Goal: Find specific page/section: Find specific page/section

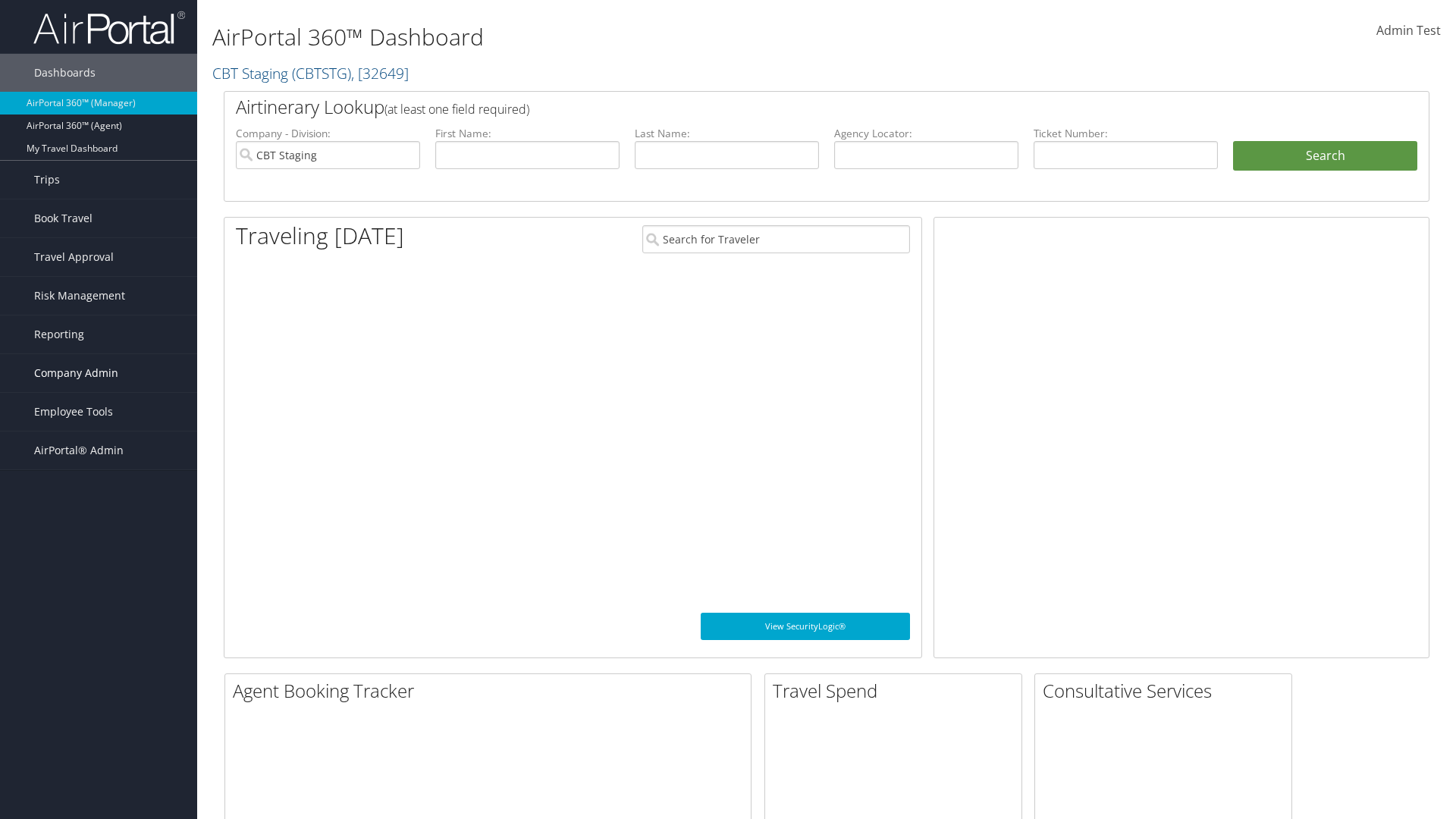
click at [99, 373] on span "Company Admin" at bounding box center [76, 373] width 84 height 38
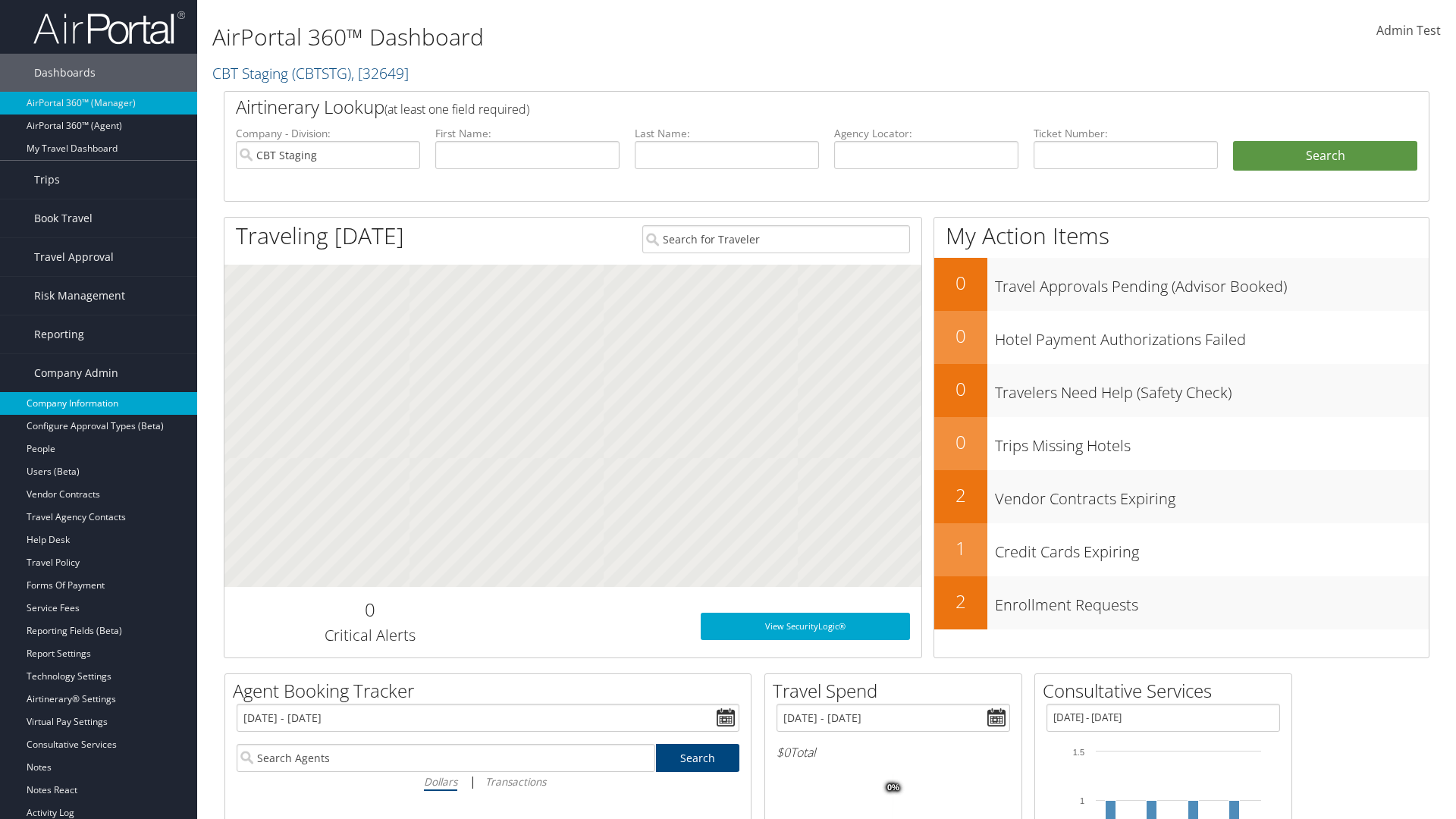
click at [99, 404] on link "Company Information" at bounding box center [99, 403] width 198 height 23
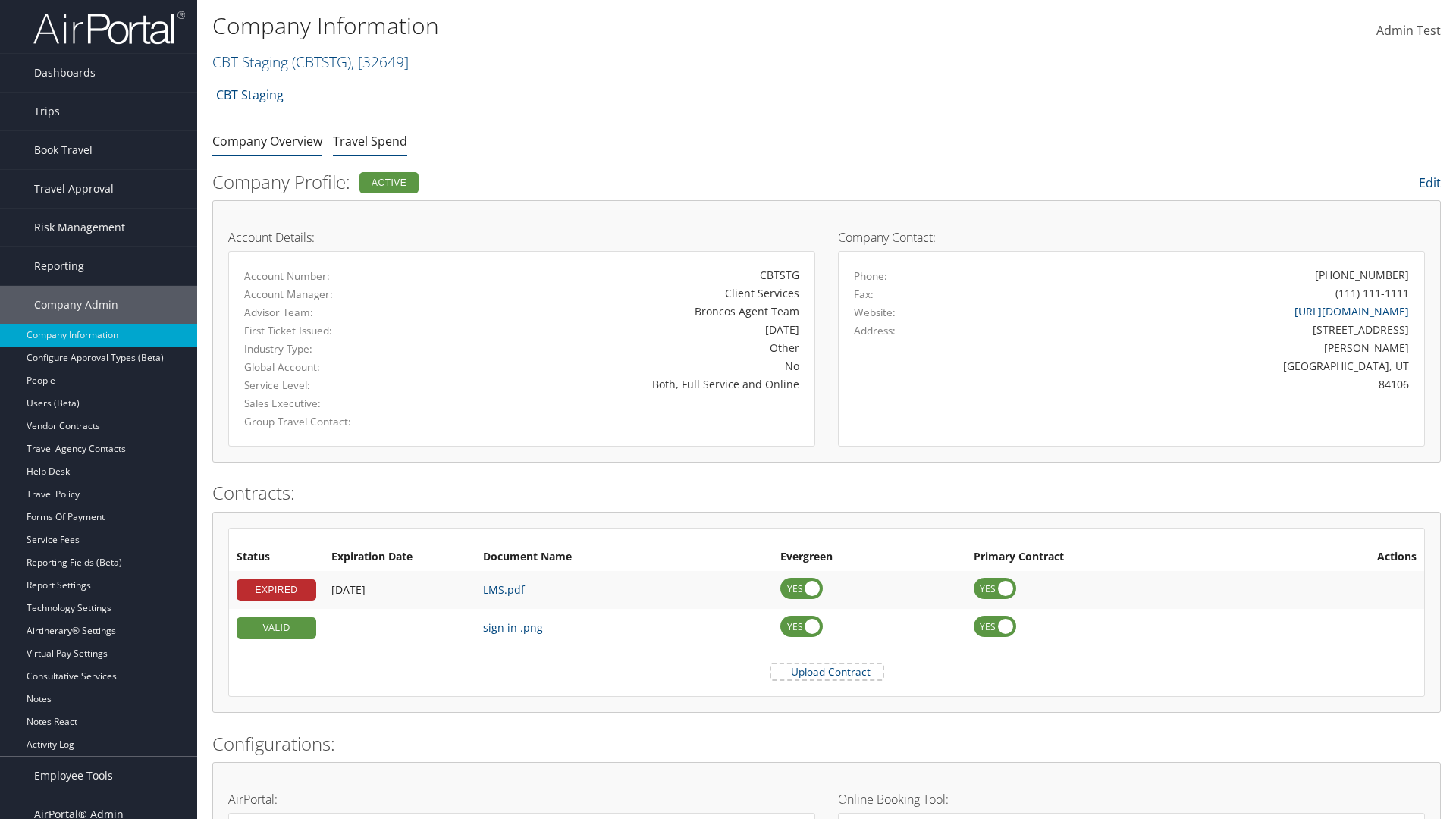
click at [370, 140] on link "Travel Spend" at bounding box center [370, 141] width 74 height 17
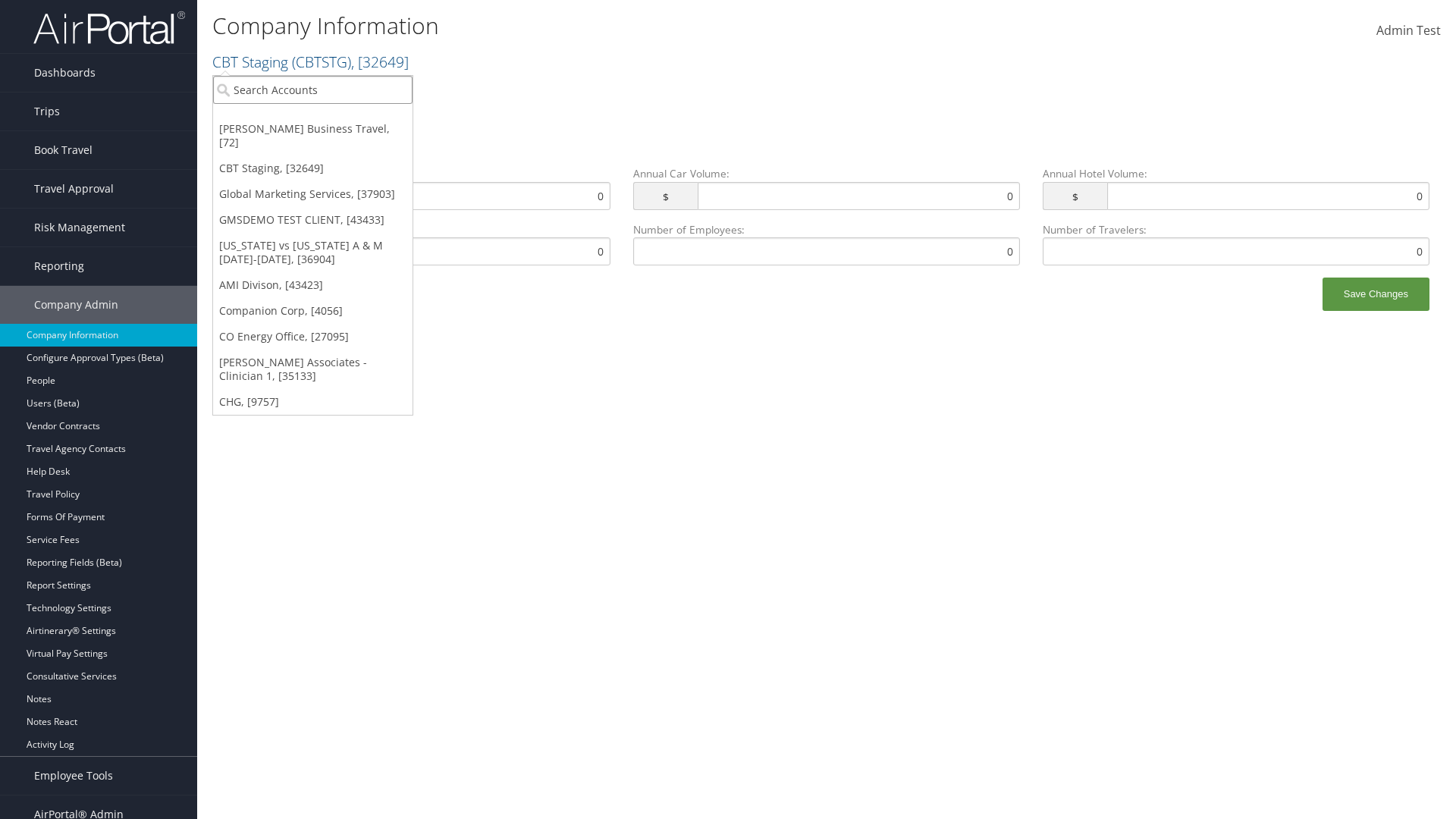
click at [312, 89] on input "search" at bounding box center [312, 89] width 199 height 28
type input "Global Marketing Services"
click at [327, 117] on div "Global Marketing Services (301946), [37903]" at bounding box center [327, 117] width 244 height 14
